Goal: Task Accomplishment & Management: Complete application form

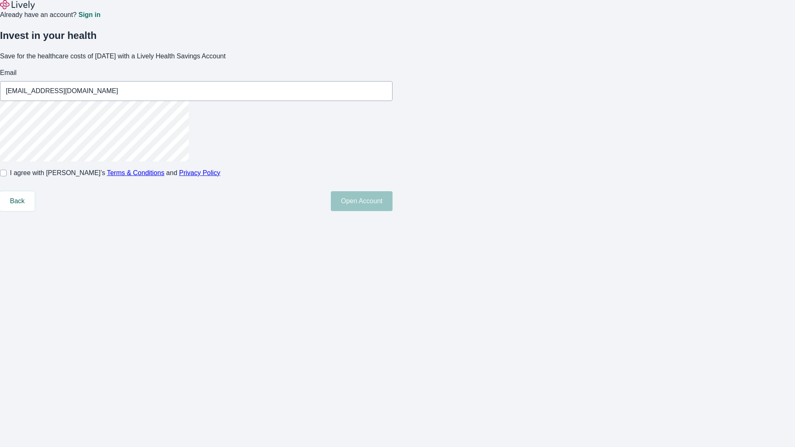
click at [7, 176] on input "I agree with Lively’s Terms & Conditions and Privacy Policy" at bounding box center [3, 173] width 7 height 7
checkbox input "true"
click at [393, 211] on button "Open Account" at bounding box center [362, 201] width 62 height 20
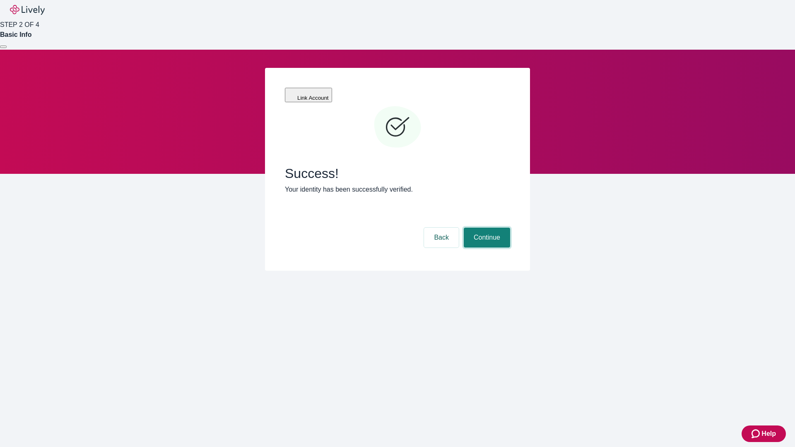
click at [486, 228] on button "Continue" at bounding box center [487, 238] width 46 height 20
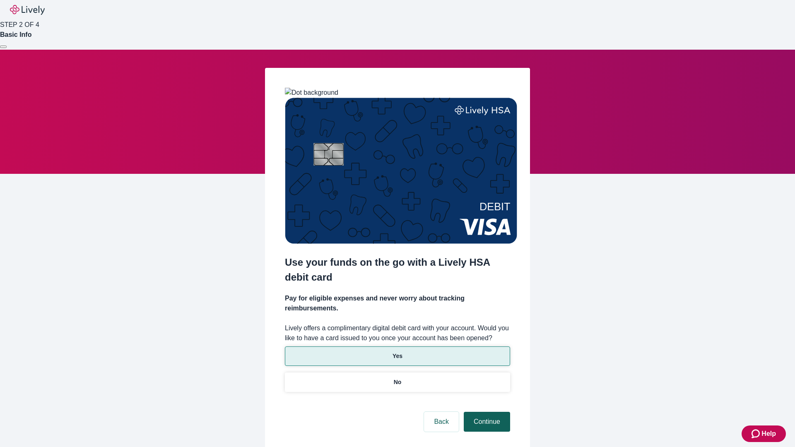
click at [397, 378] on p "No" at bounding box center [398, 382] width 8 height 9
click at [486, 412] on button "Continue" at bounding box center [487, 422] width 46 height 20
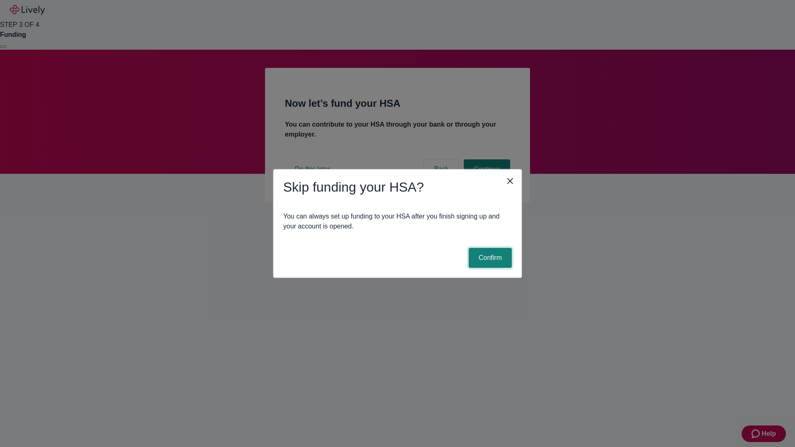
click at [489, 258] on button "Confirm" at bounding box center [490, 258] width 43 height 20
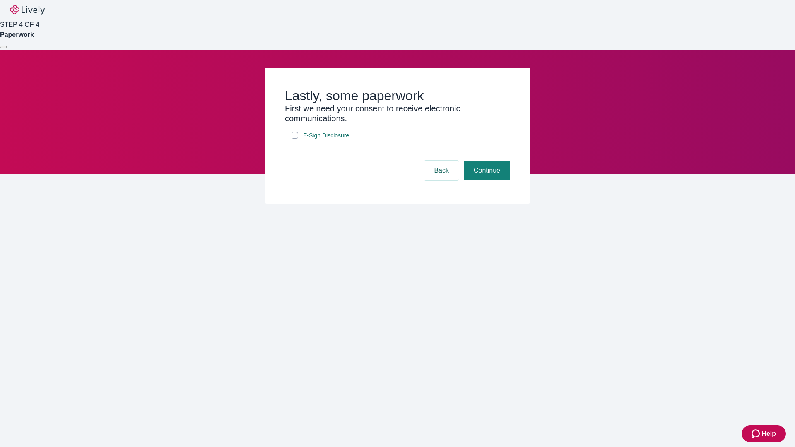
click at [295, 139] on input "E-Sign Disclosure" at bounding box center [295, 135] width 7 height 7
checkbox input "true"
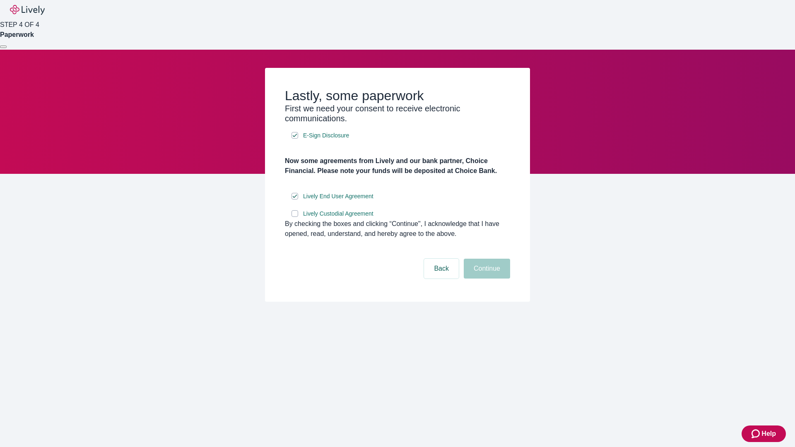
click at [295, 217] on input "Lively Custodial Agreement" at bounding box center [295, 213] width 7 height 7
checkbox input "true"
click at [486, 279] on button "Continue" at bounding box center [487, 269] width 46 height 20
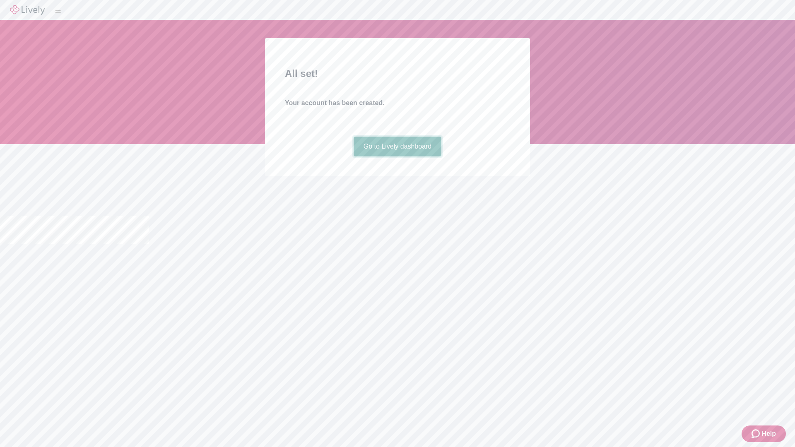
click at [397, 157] on link "Go to Lively dashboard" at bounding box center [398, 147] width 88 height 20
